Goal: Task Accomplishment & Management: Use online tool/utility

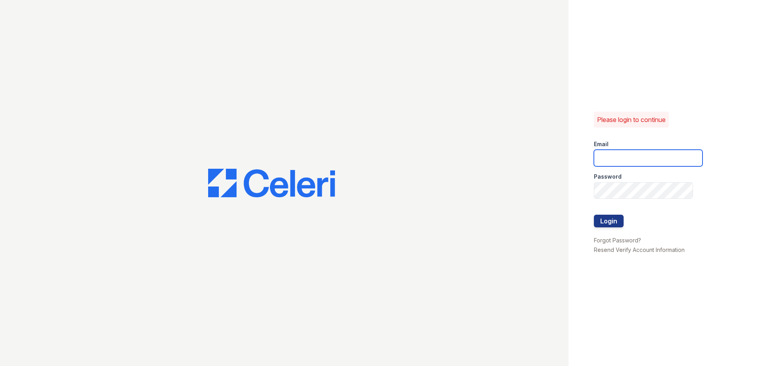
click at [664, 156] on input "email" at bounding box center [647, 158] width 109 height 17
type input "[EMAIL_ADDRESS][DOMAIN_NAME]"
click at [613, 218] on button "Login" at bounding box center [608, 221] width 30 height 13
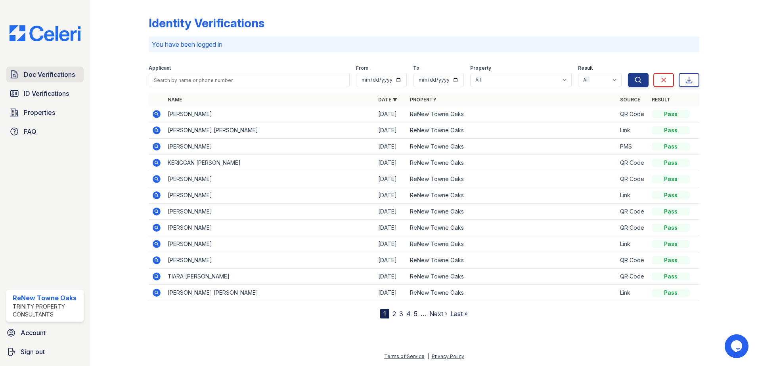
click at [38, 73] on span "Doc Verifications" at bounding box center [49, 75] width 51 height 10
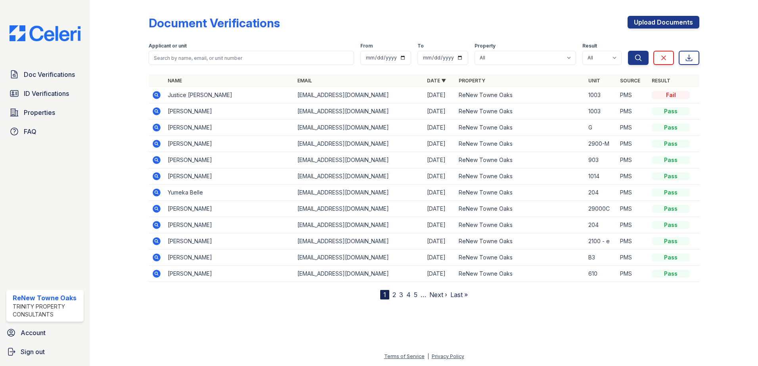
click at [155, 96] on icon at bounding box center [157, 95] width 8 height 8
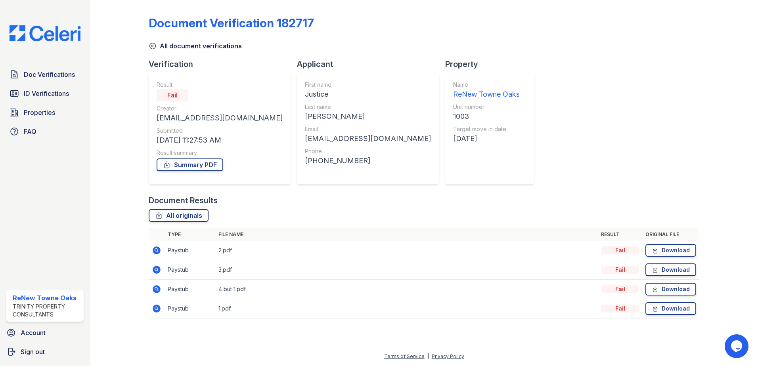
drag, startPoint x: 295, startPoint y: 246, endPoint x: 600, endPoint y: 251, distance: 305.5
click at [583, 246] on td "2.pdf" at bounding box center [406, 250] width 382 height 19
click at [614, 251] on div "Fail" at bounding box center [620, 250] width 38 height 8
click at [185, 244] on td "Paystub" at bounding box center [189, 250] width 51 height 19
click at [158, 252] on icon at bounding box center [157, 251] width 10 height 10
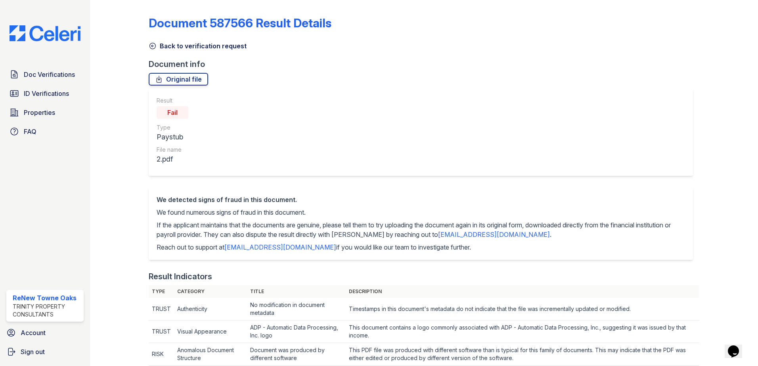
click at [182, 45] on link "Back to verification request" at bounding box center [198, 46] width 98 height 10
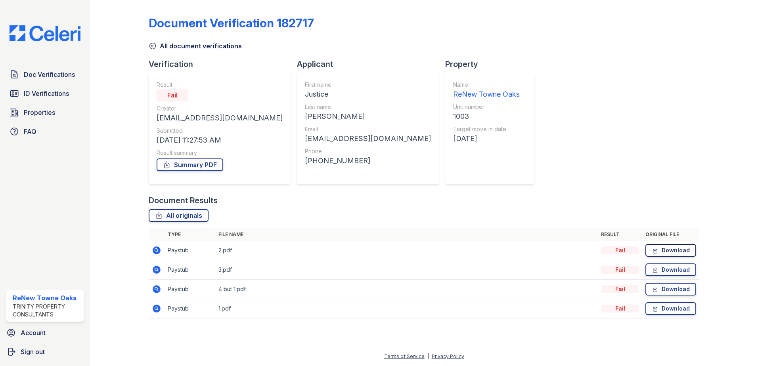
click at [679, 250] on link "Download" at bounding box center [670, 250] width 51 height 13
click at [672, 292] on link "Download" at bounding box center [670, 289] width 51 height 13
